Goal: Task Accomplishment & Management: Use online tool/utility

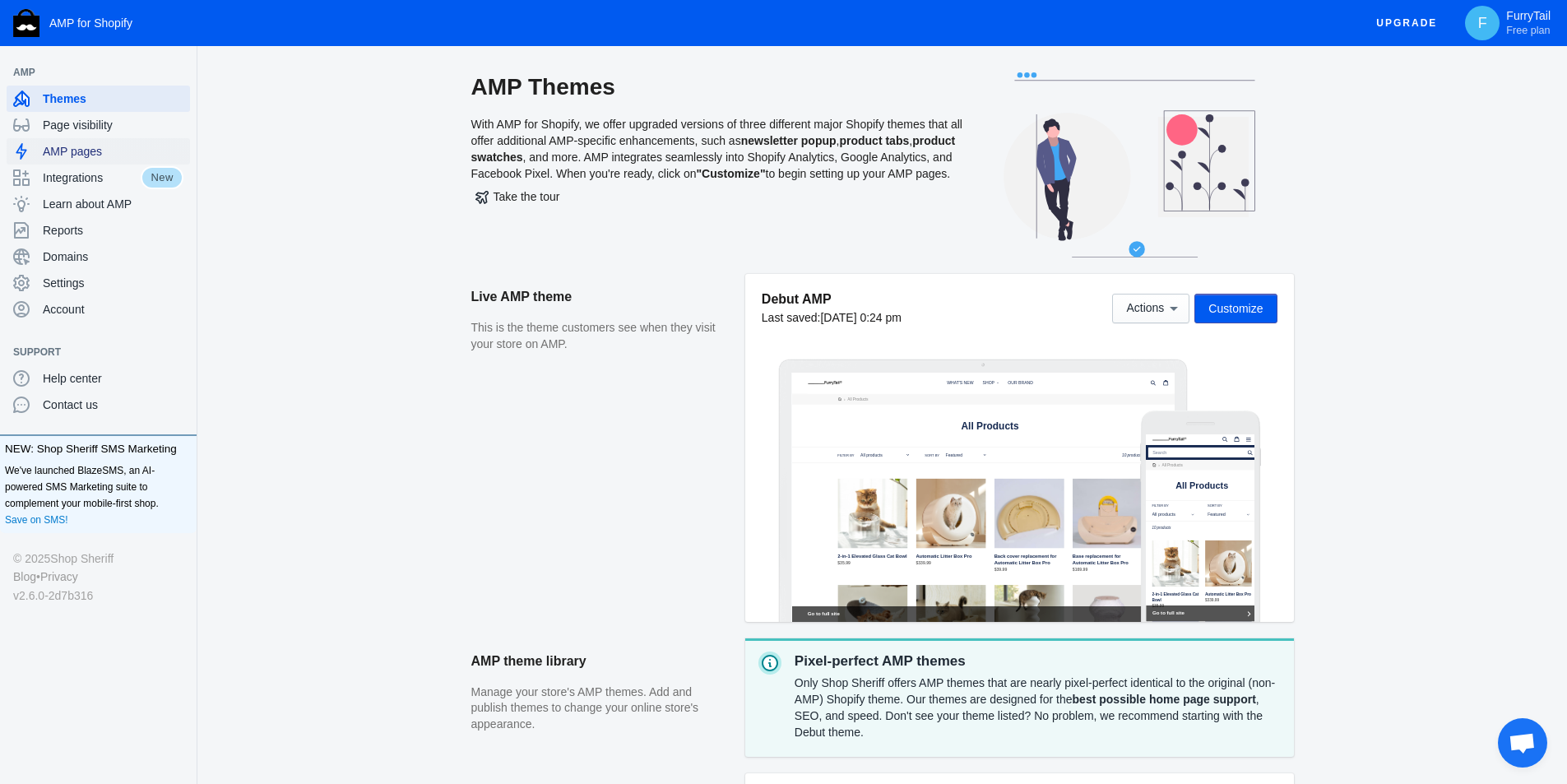
click at [82, 147] on span "AMP pages" at bounding box center [113, 151] width 141 height 17
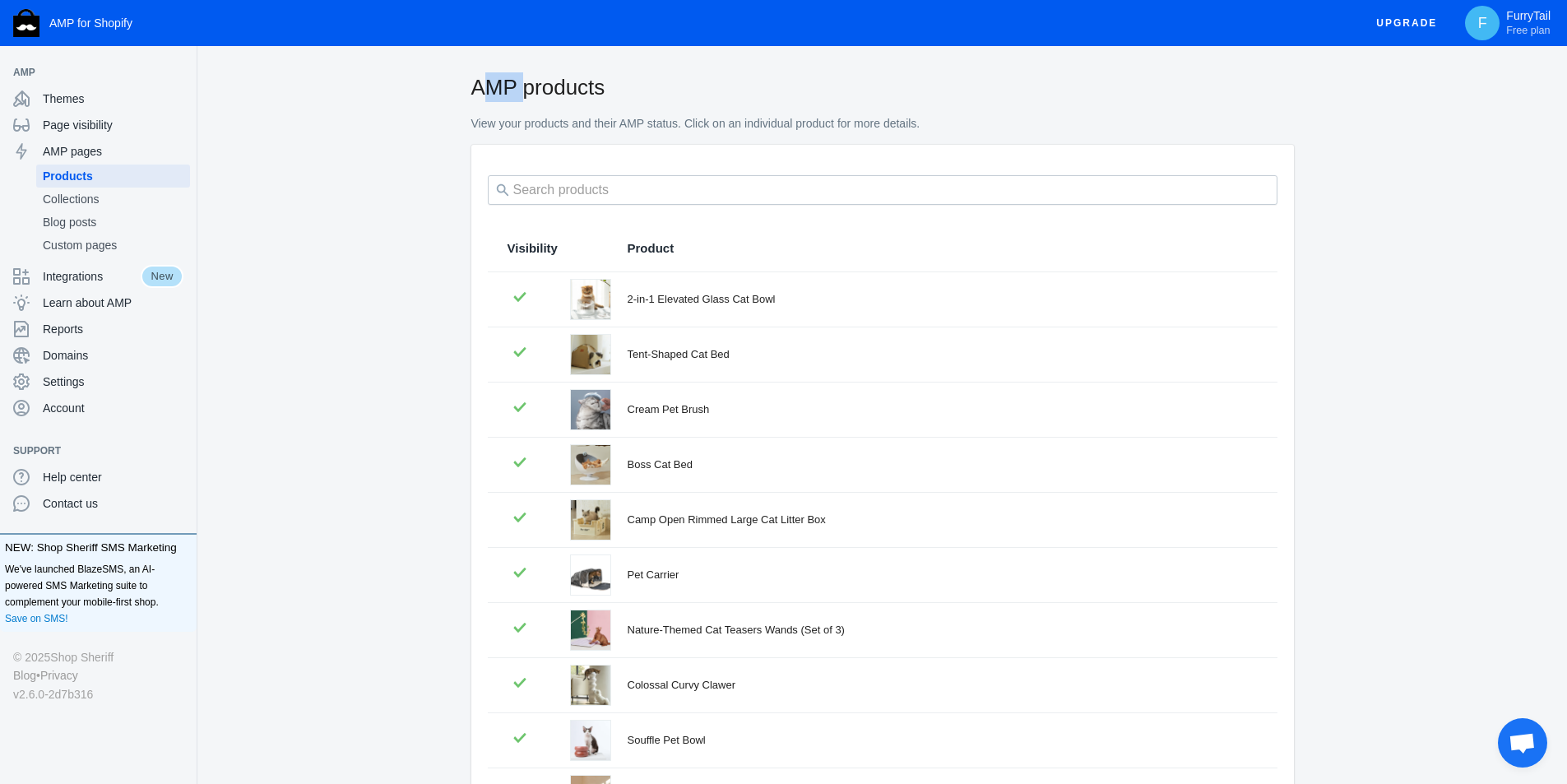
drag, startPoint x: 494, startPoint y: 91, endPoint x: 517, endPoint y: 91, distance: 23.0
click at [517, 91] on div "AMP products View your products and their AMP status. Click on an individual pr…" at bounding box center [883, 109] width 1317 height 73
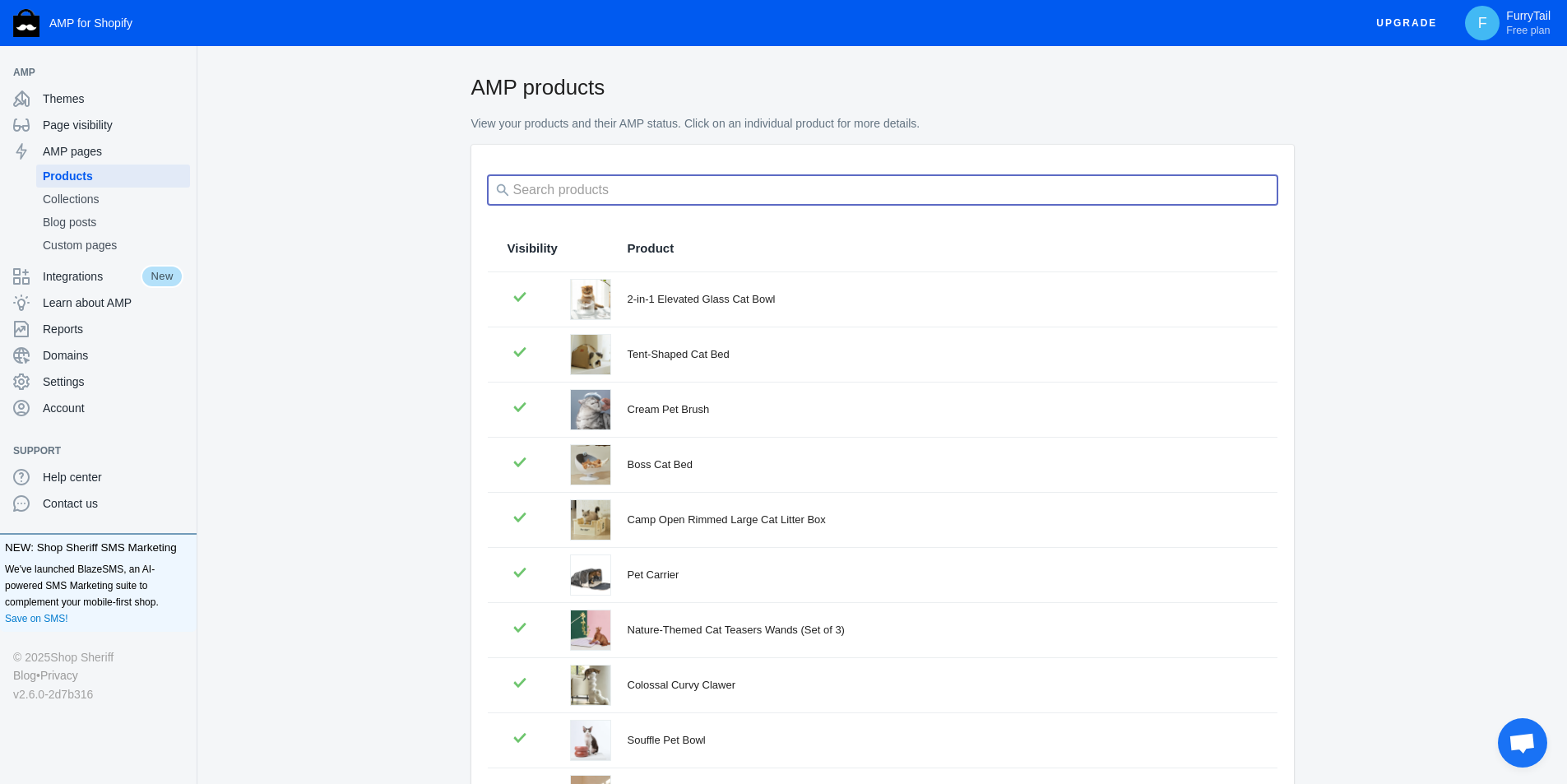
click at [741, 200] on input "search" at bounding box center [883, 190] width 790 height 30
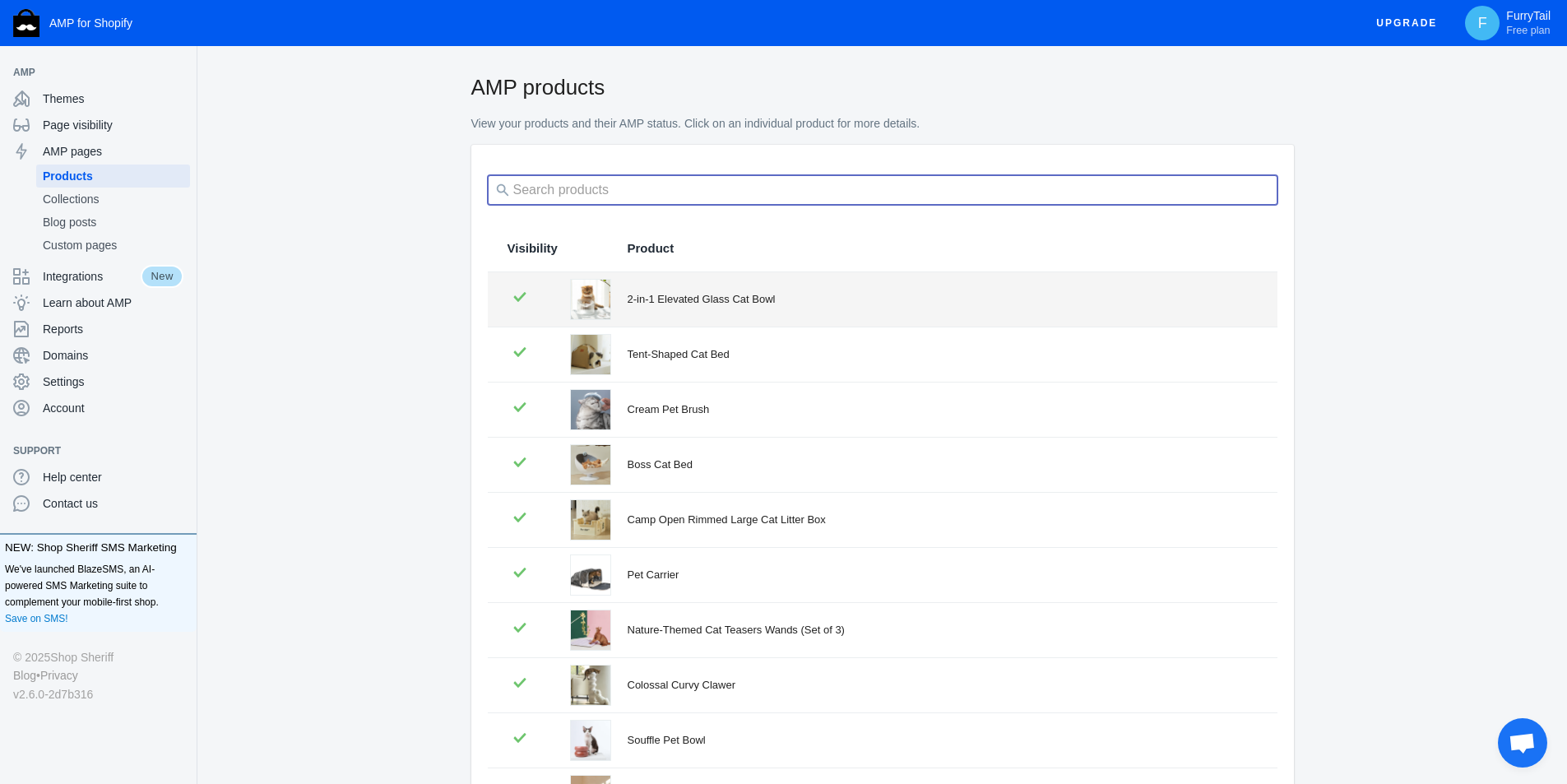
paste input "scratchers"
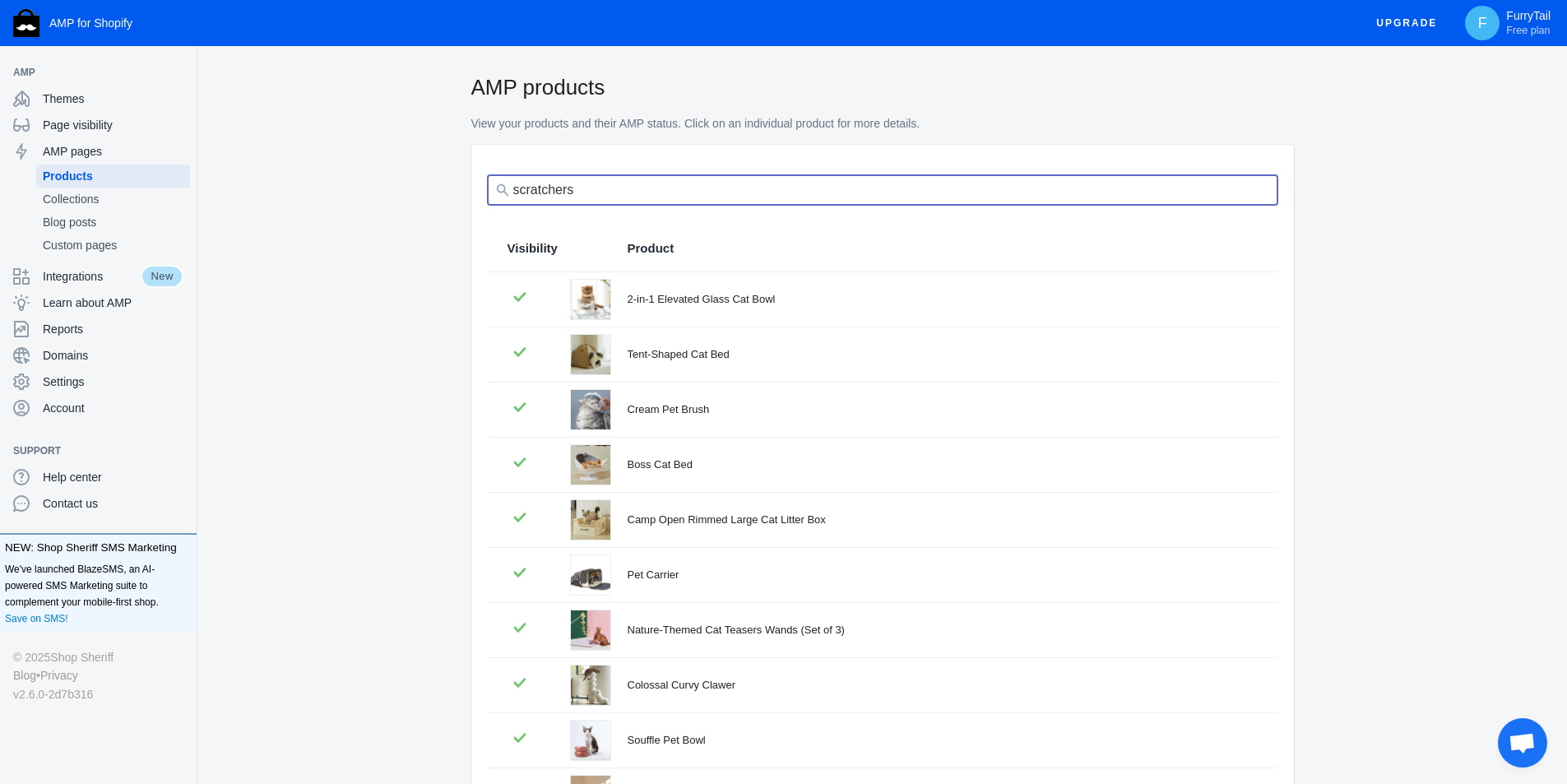
type input "scratchers"
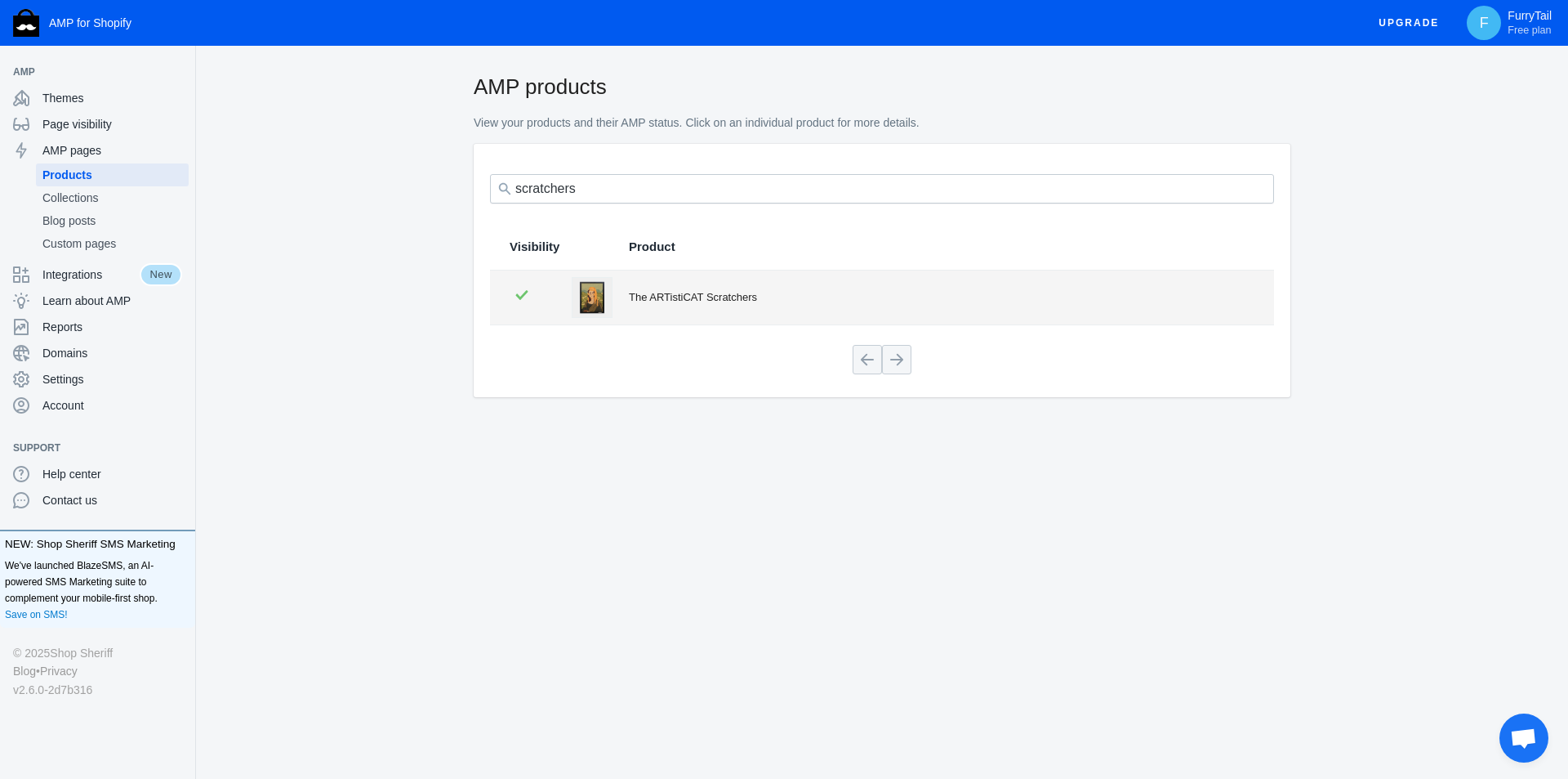
click at [727, 305] on td "The ARTistiCAT Scratchers" at bounding box center [944, 298] width 661 height 54
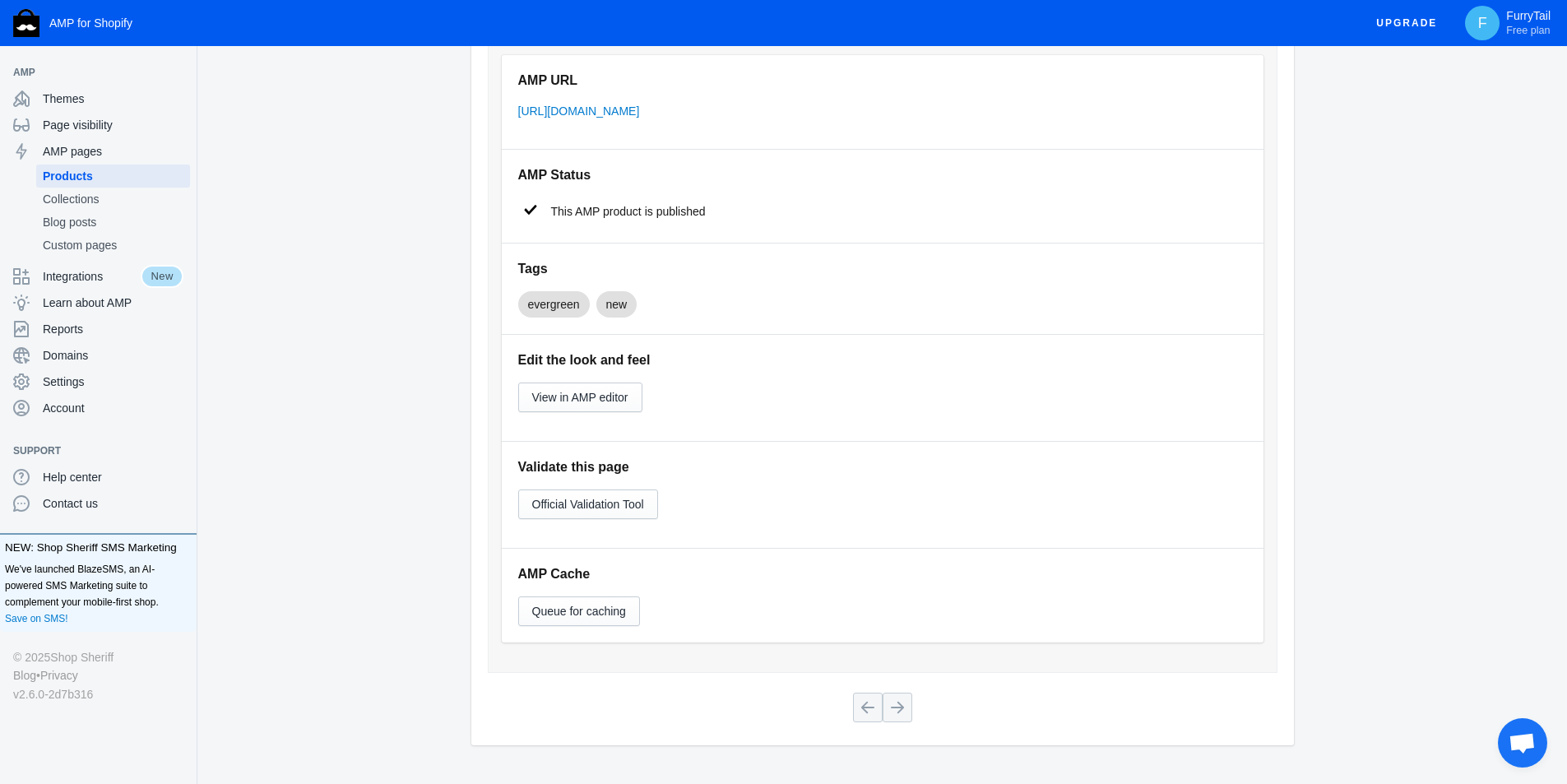
scroll to position [321, 0]
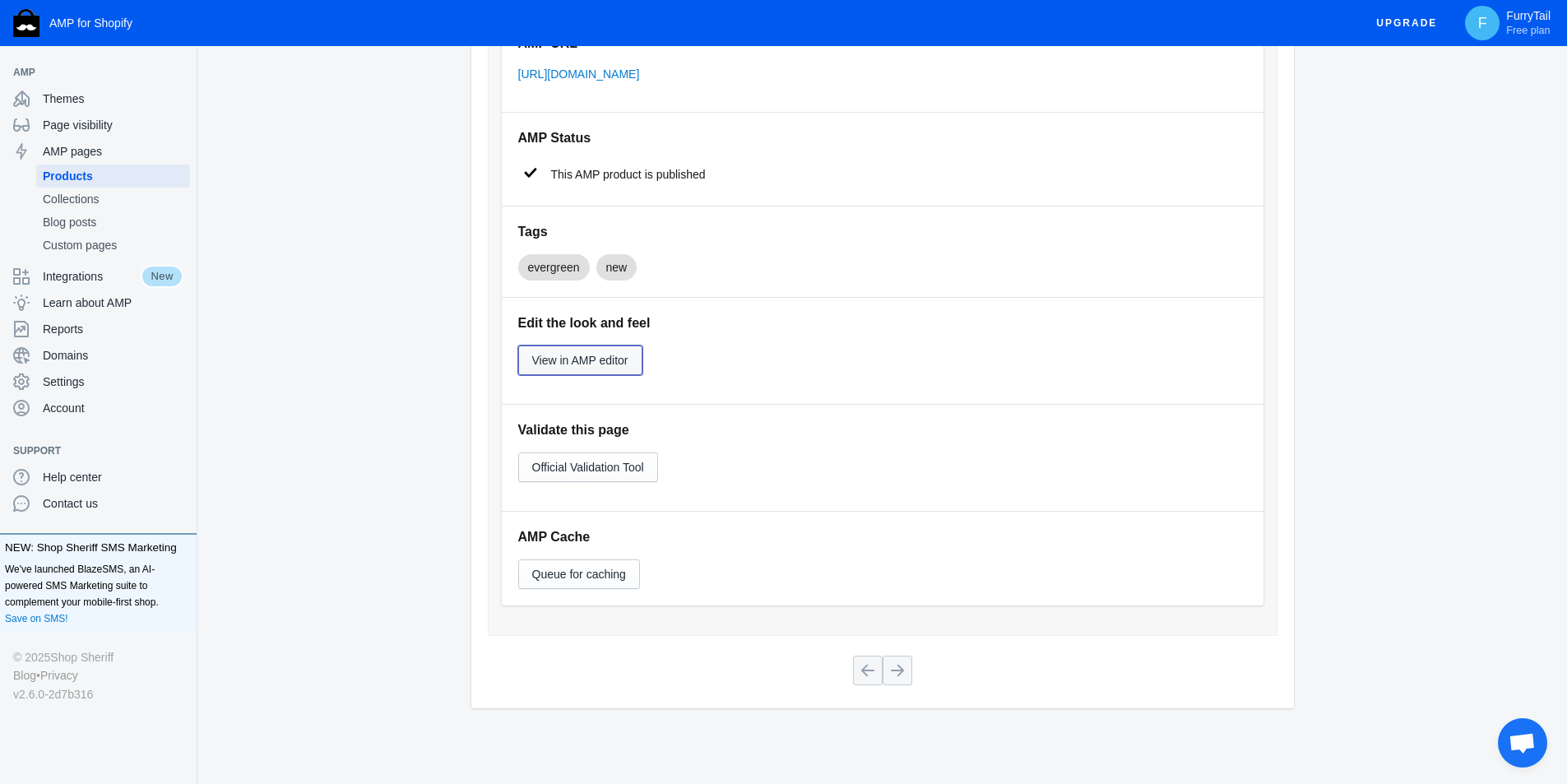
click at [623, 366] on span "View in AMP editor" at bounding box center [580, 360] width 96 height 13
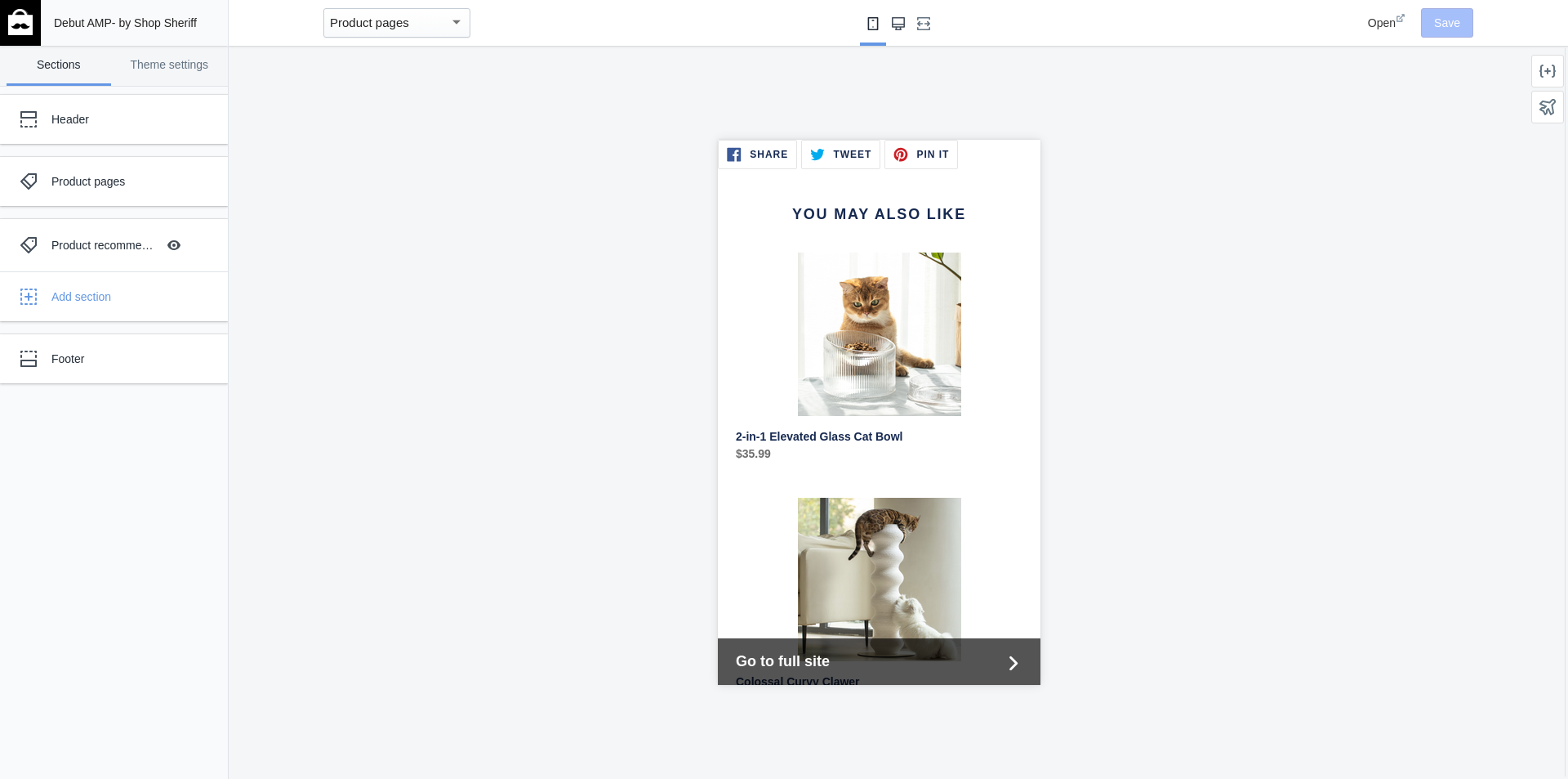
click at [898, 30] on button "Large screen" at bounding box center [898, 23] width 26 height 46
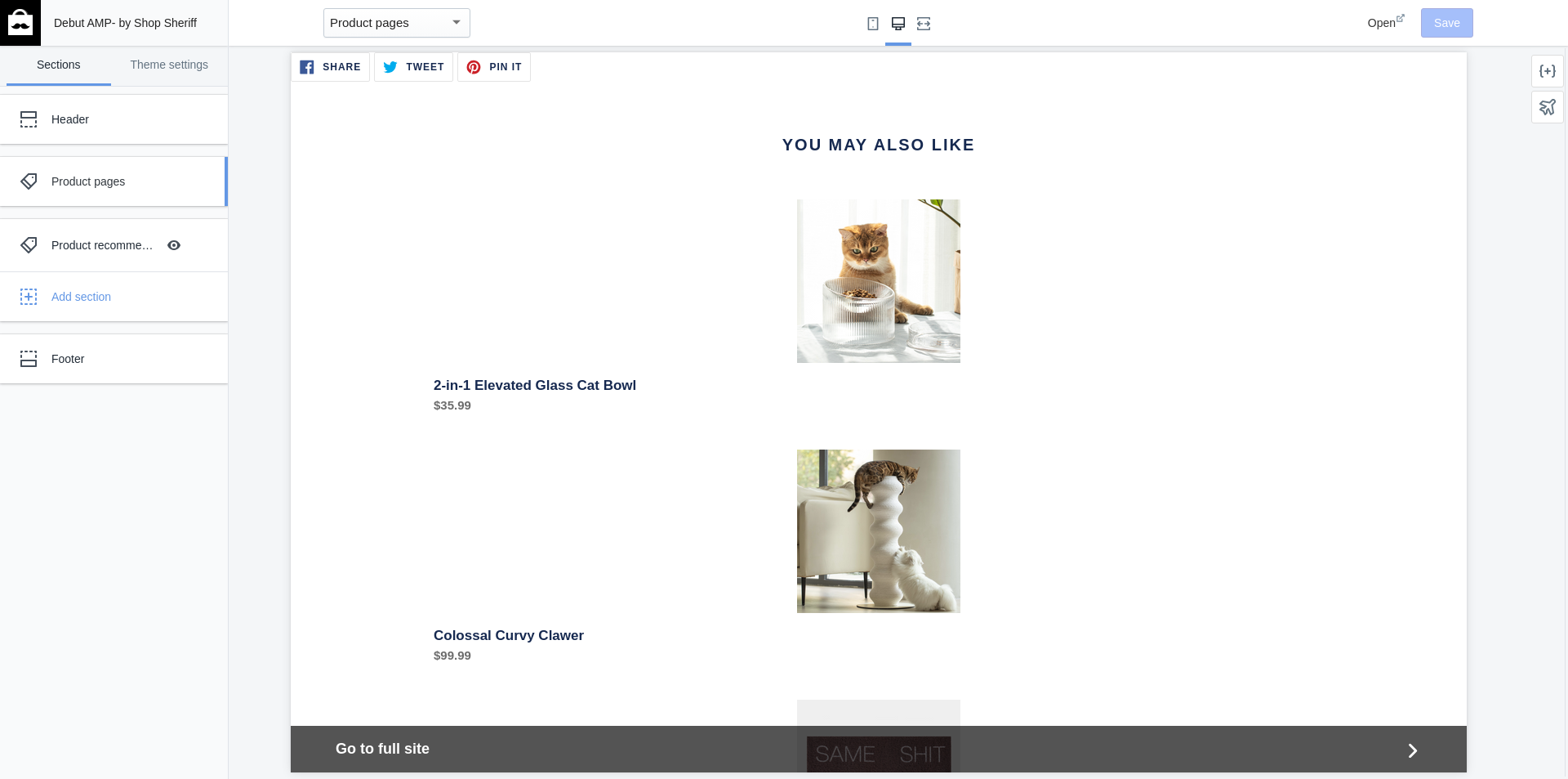
click at [103, 183] on div "Product pages" at bounding box center [121, 181] width 140 height 16
